Goal: Check status: Check status

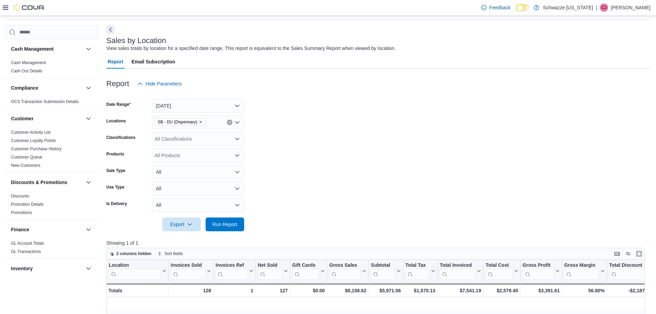
scroll to position [0, 620]
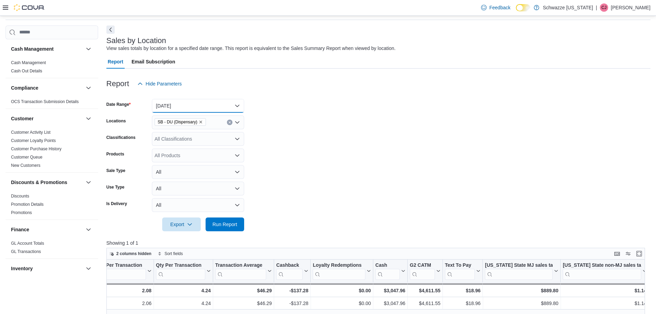
click at [184, 103] on button "[DATE]" at bounding box center [198, 106] width 92 height 14
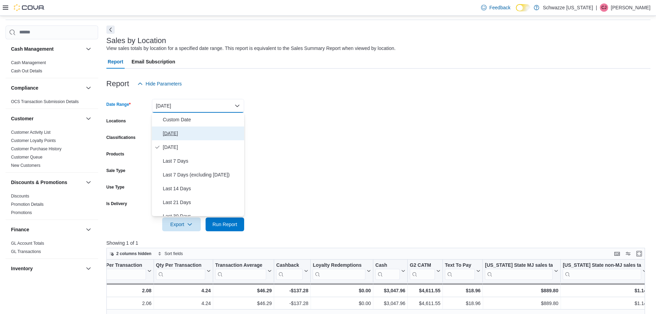
click at [171, 131] on span "[DATE]" at bounding box center [202, 133] width 78 height 8
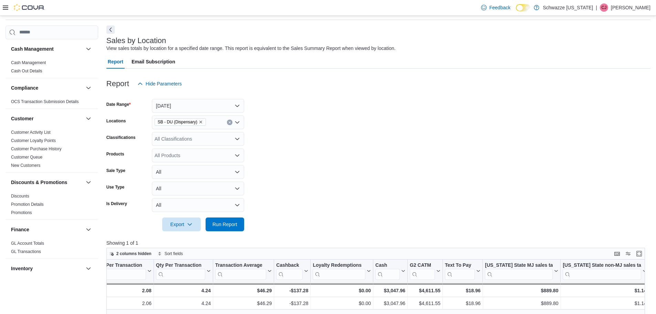
drag, startPoint x: 310, startPoint y: 132, endPoint x: 264, endPoint y: 179, distance: 65.7
click at [310, 134] on form "Date Range [DATE] Locations SB - DU (Dispensary) Classifications All Classifica…" at bounding box center [378, 161] width 544 height 140
click at [237, 223] on span "Run Report" at bounding box center [225, 224] width 30 height 14
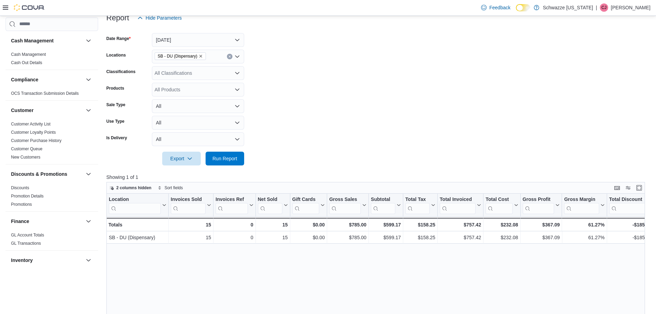
scroll to position [93, 0]
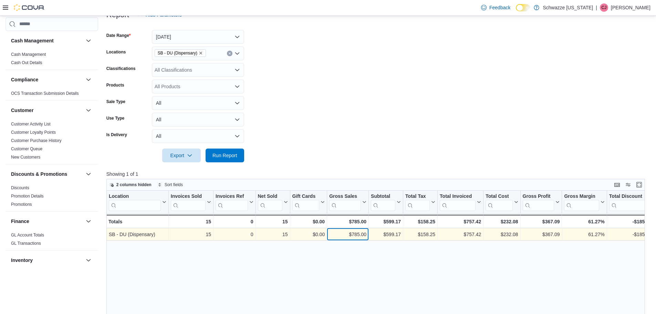
click at [352, 231] on div "$785.00" at bounding box center [347, 234] width 37 height 8
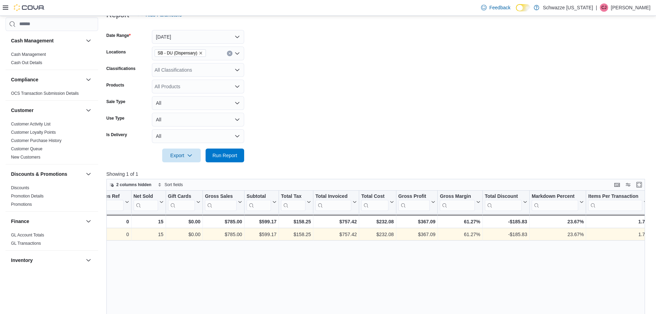
scroll to position [0, 183]
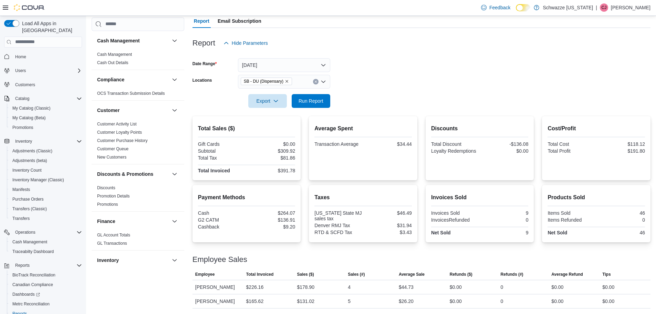
scroll to position [184, 0]
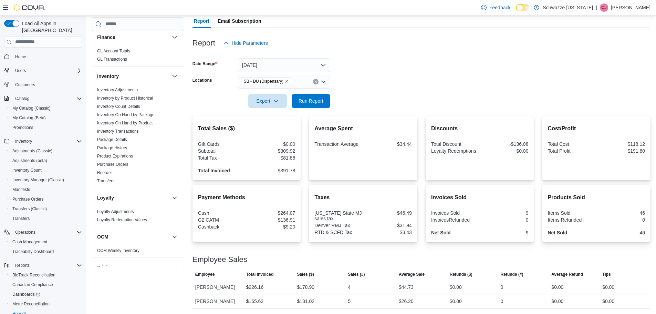
click at [309, 92] on div at bounding box center [421, 91] width 458 height 6
click at [315, 100] on span "Run Report" at bounding box center [310, 100] width 25 height 7
click at [317, 97] on span "Run Report" at bounding box center [311, 101] width 30 height 14
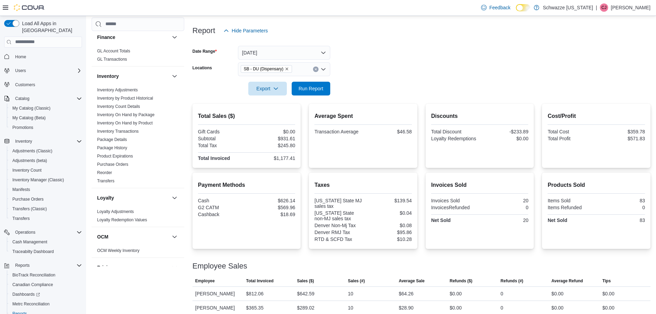
scroll to position [83, 0]
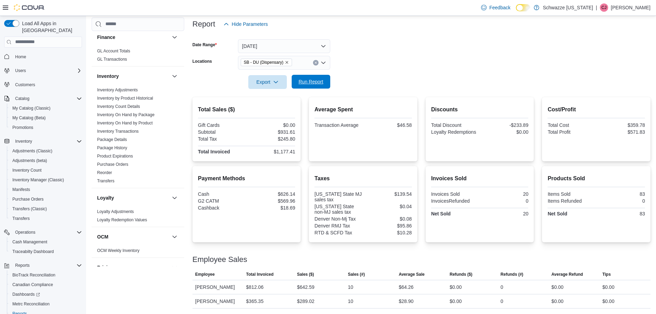
click at [315, 81] on span "Run Report" at bounding box center [310, 81] width 25 height 7
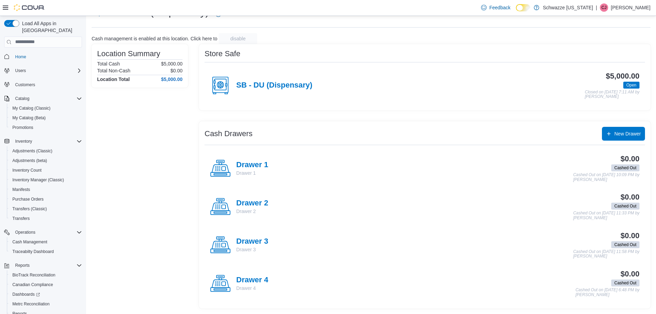
scroll to position [32, 0]
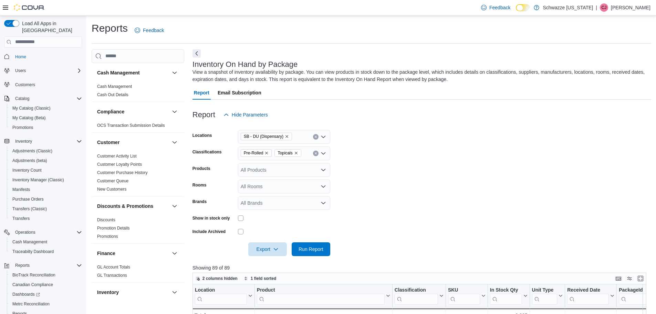
scroll to position [103, 0]
